Goal: Task Accomplishment & Management: Manage account settings

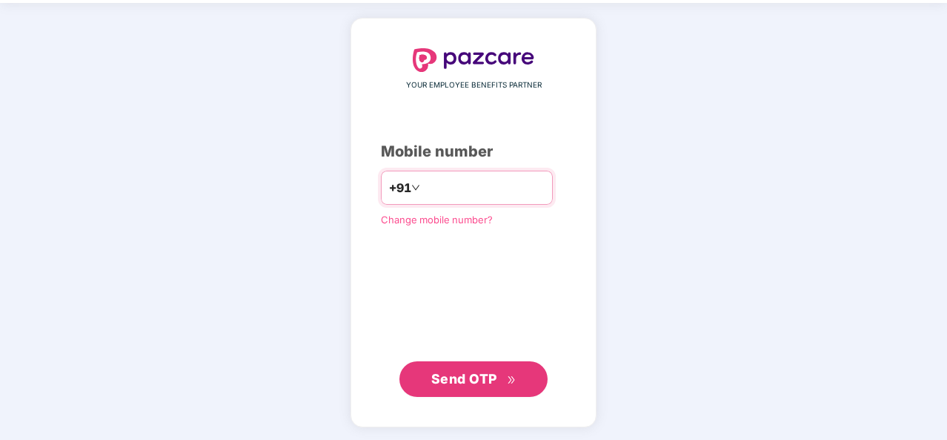
type input "**********"
click at [469, 372] on span "Send OTP" at bounding box center [464, 379] width 66 height 16
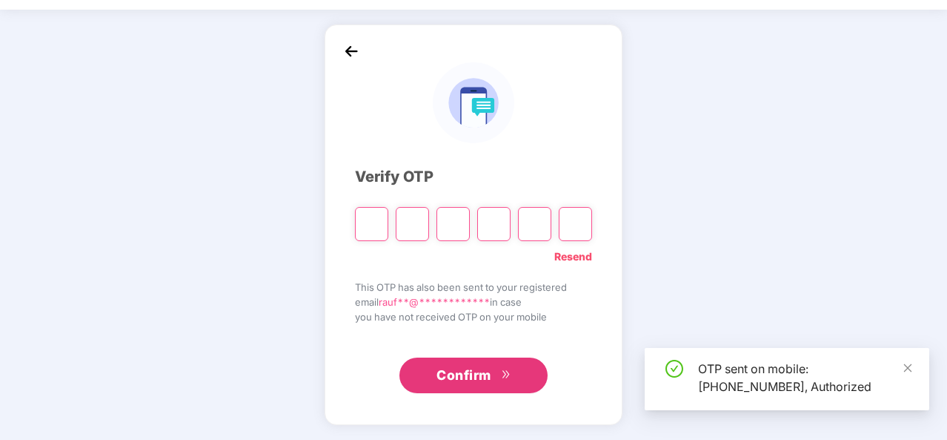
scroll to position [43, 0]
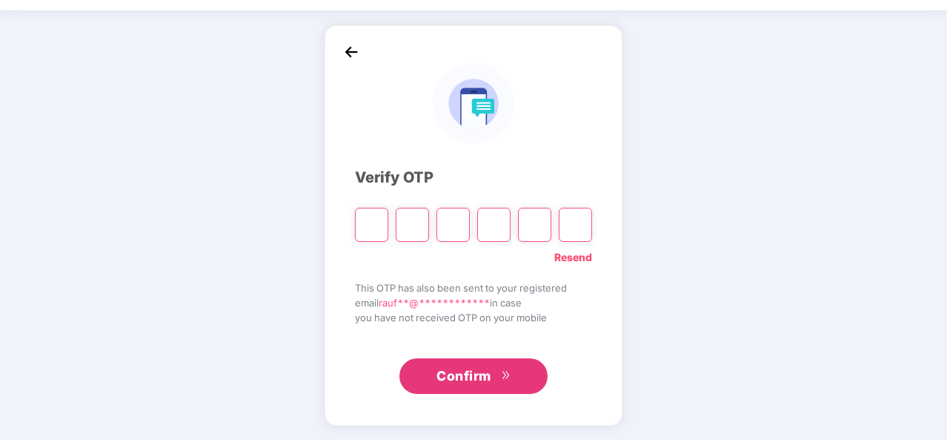
paste input "*"
type input "*"
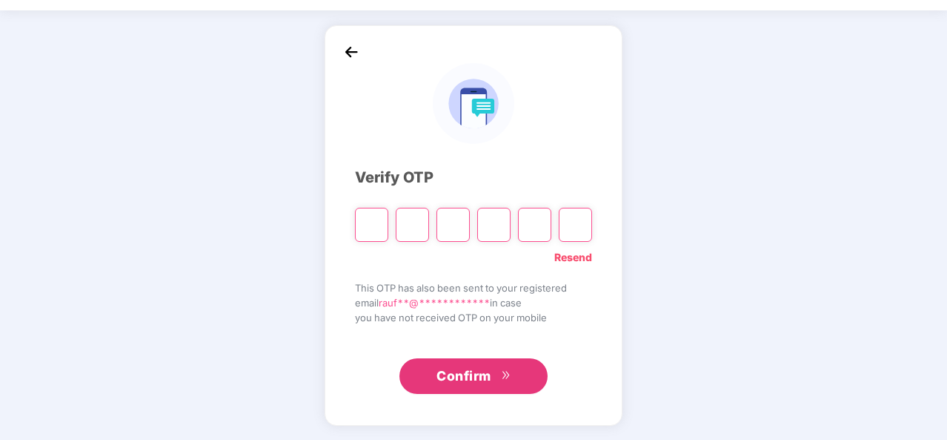
type input "*"
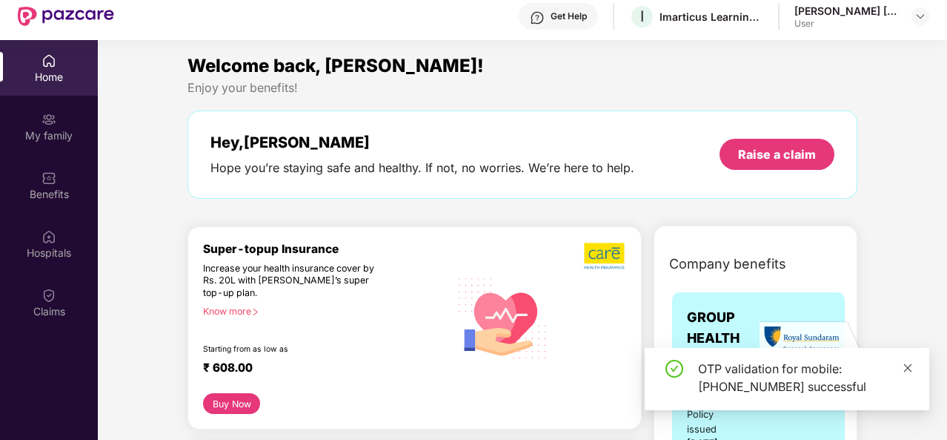
click at [905, 366] on icon "close" at bounding box center [908, 367] width 10 height 10
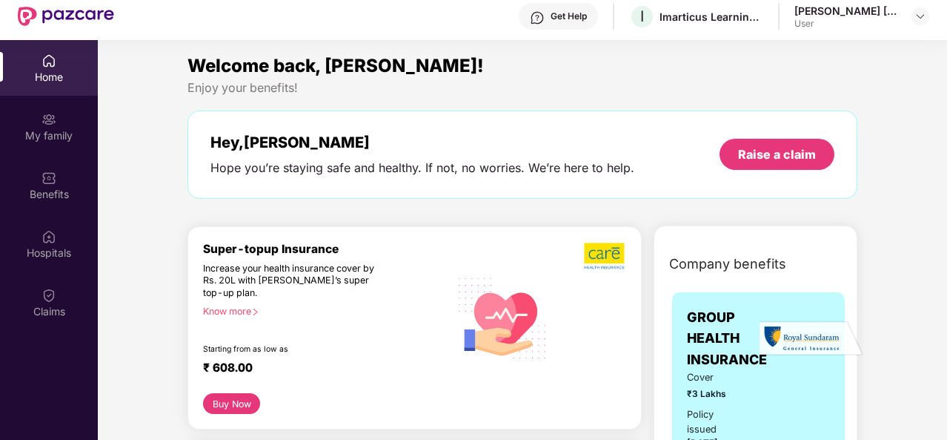
click at [491, 78] on div "Welcome back, [PERSON_NAME]!" at bounding box center [523, 66] width 670 height 28
click at [44, 291] on img at bounding box center [49, 295] width 15 height 15
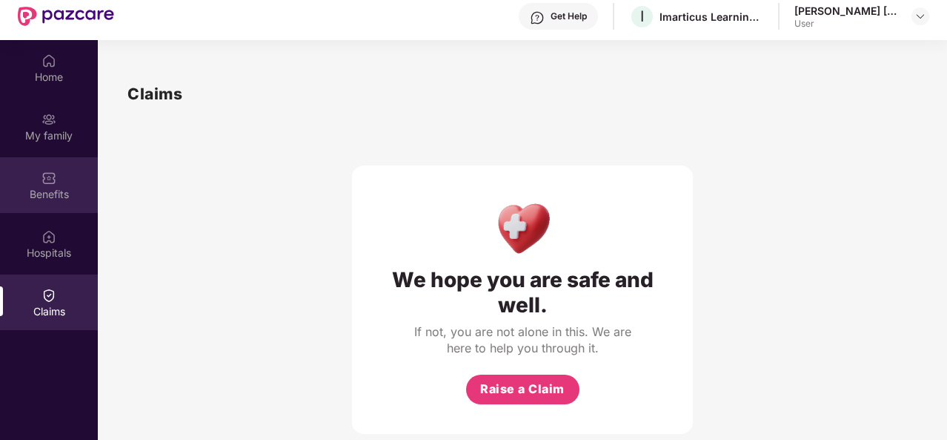
click at [58, 187] on div "Benefits" at bounding box center [49, 194] width 98 height 15
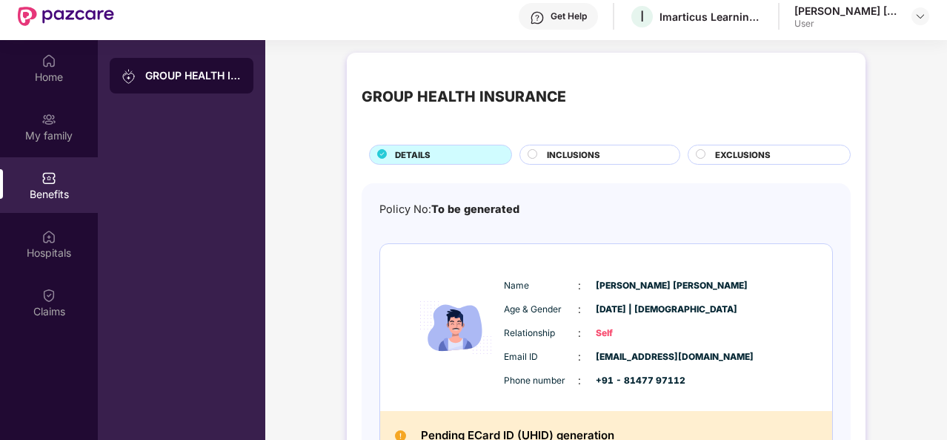
scroll to position [0, 0]
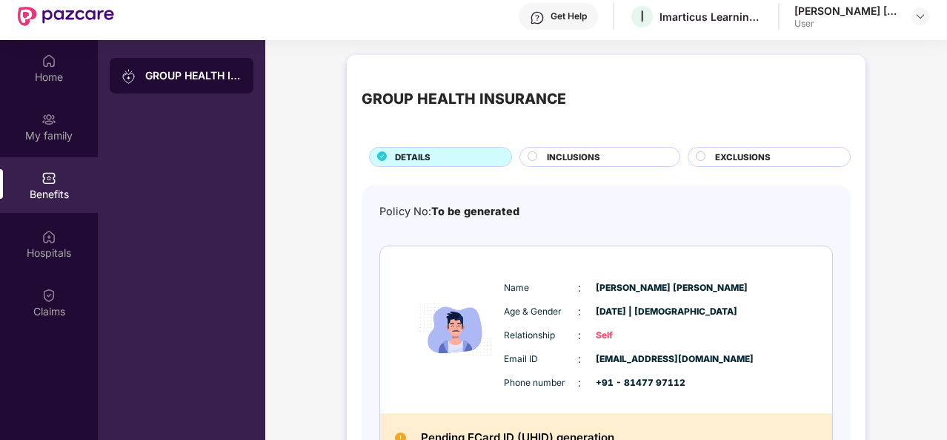
click at [357, 50] on div "GROUP HEALTH INSURANCE DETAILS INCLUSIONS EXCLUSIONS Policy No: To be generated…" at bounding box center [606, 297] width 682 height 500
